Goal: Complete application form: Complete application form

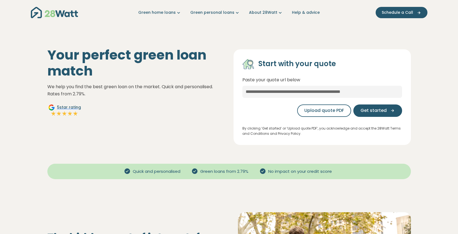
scroll to position [692, 0]
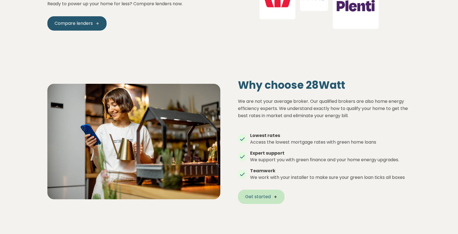
click at [265, 194] on span "Get started" at bounding box center [258, 196] width 26 height 7
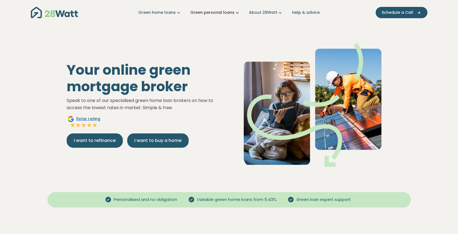
click at [237, 13] on icon "Main navigation" at bounding box center [238, 13] width 6 height 6
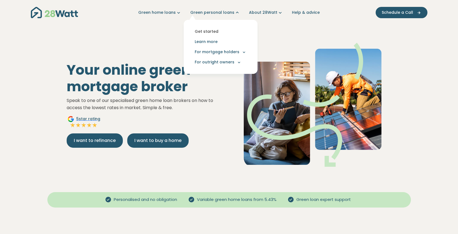
click at [200, 30] on link "Get started" at bounding box center [220, 31] width 65 height 10
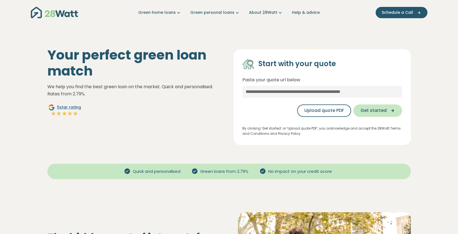
click at [382, 108] on span "Get started" at bounding box center [374, 110] width 26 height 7
